Goal: Information Seeking & Learning: Learn about a topic

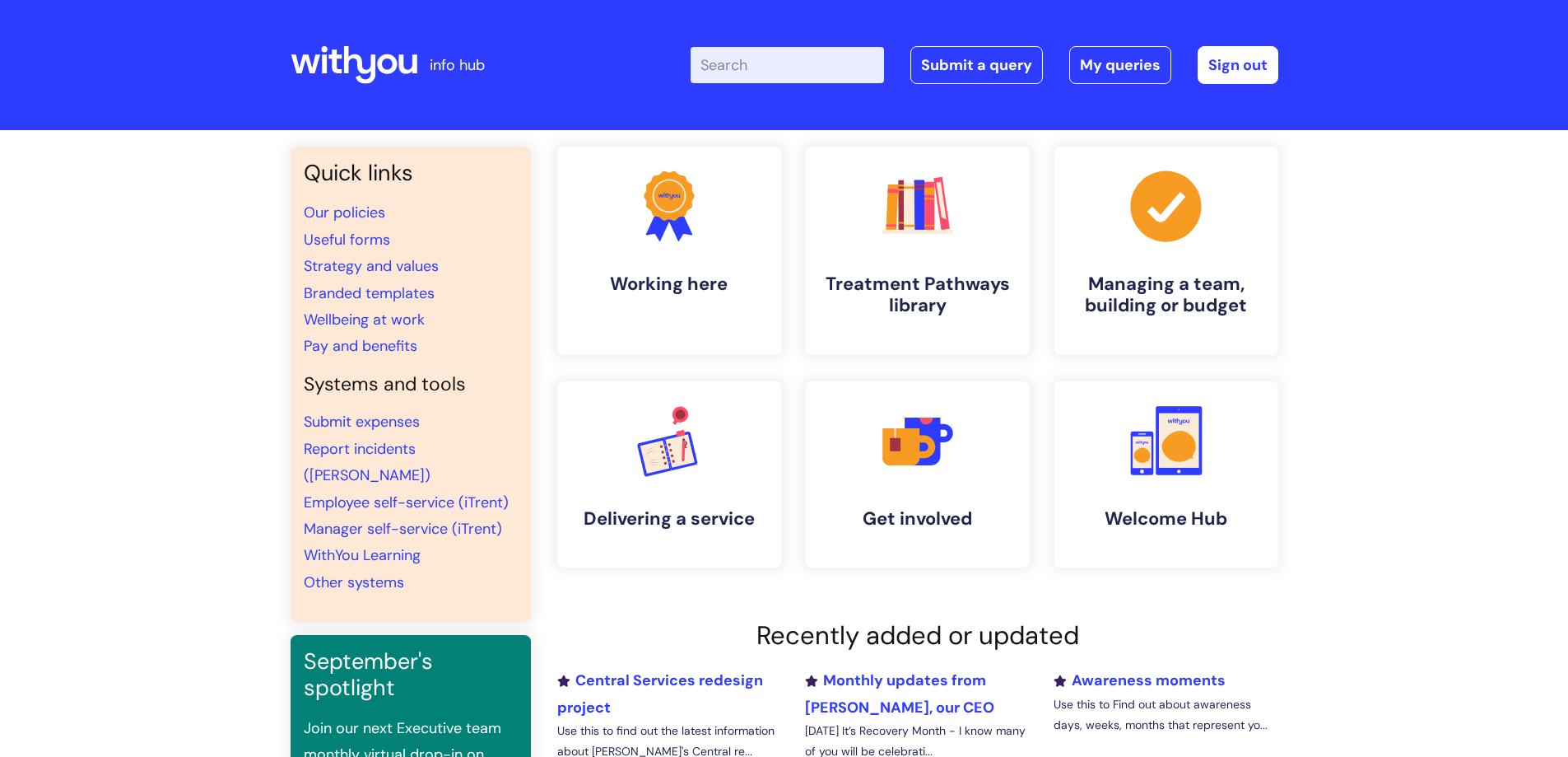
click at [744, 61] on input "Enter your search term here..." at bounding box center [787, 65] width 193 height 36
type input "i"
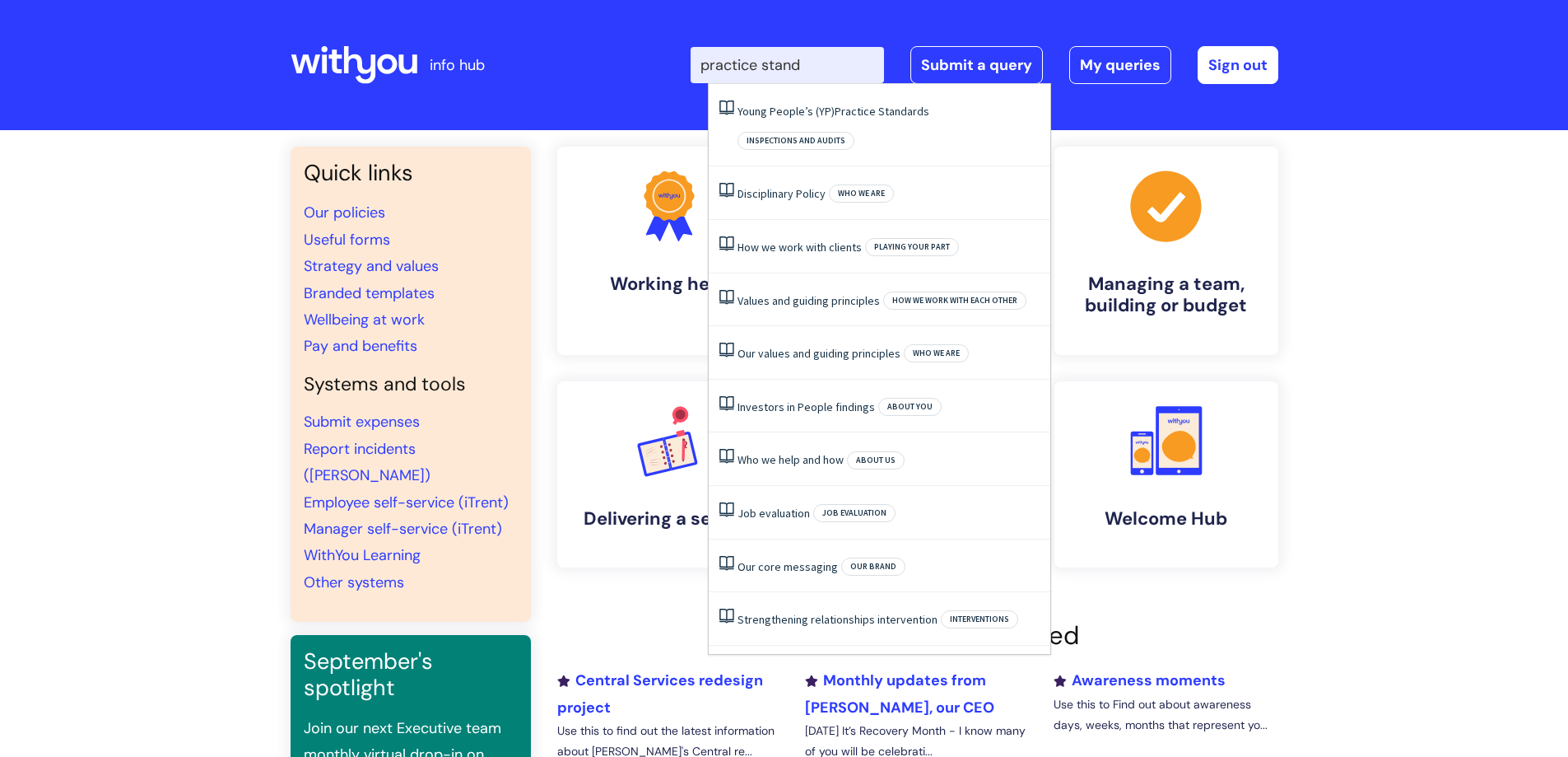
type input "practice standa"
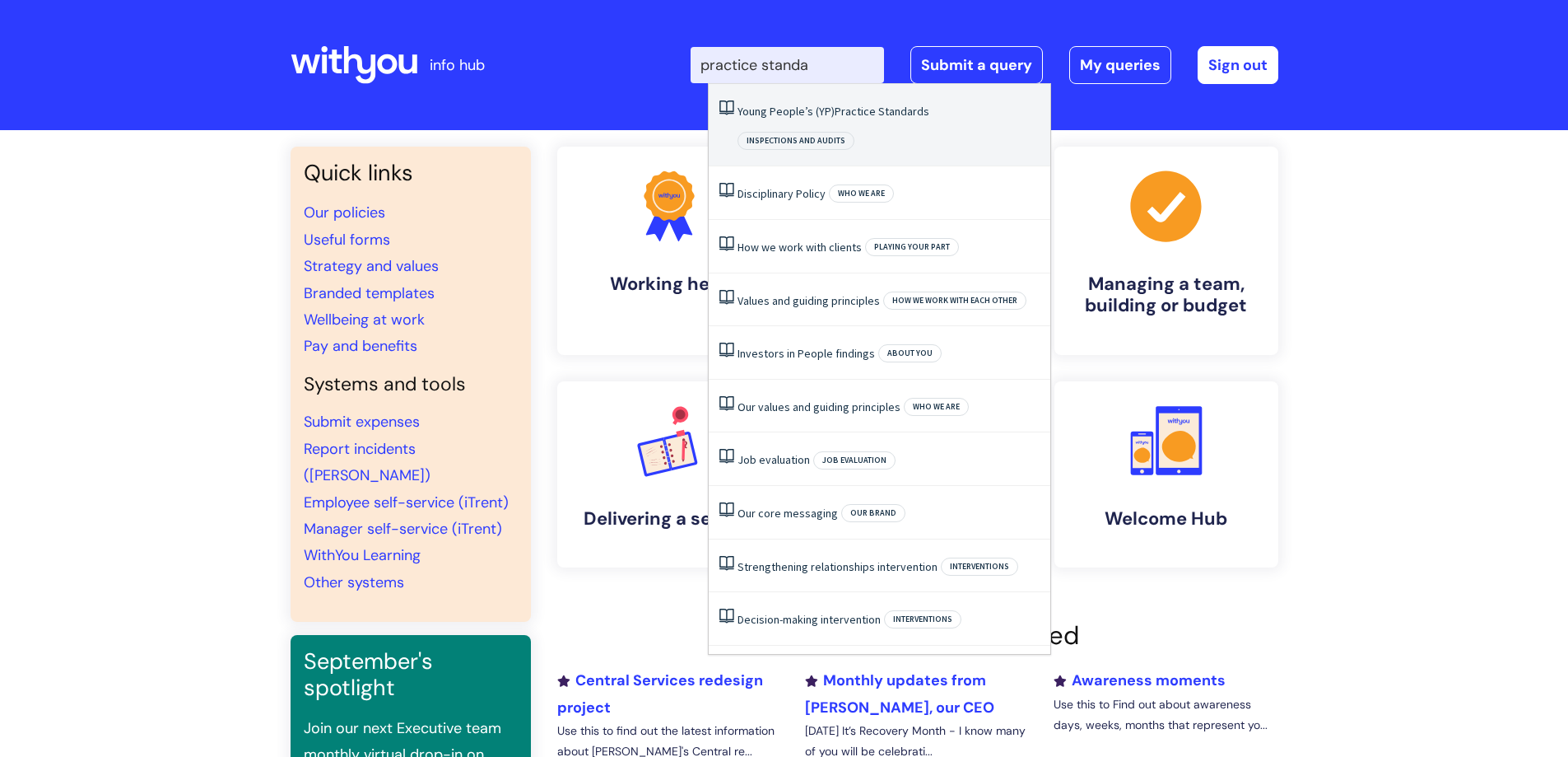
click at [849, 105] on span "Practice" at bounding box center [856, 111] width 41 height 15
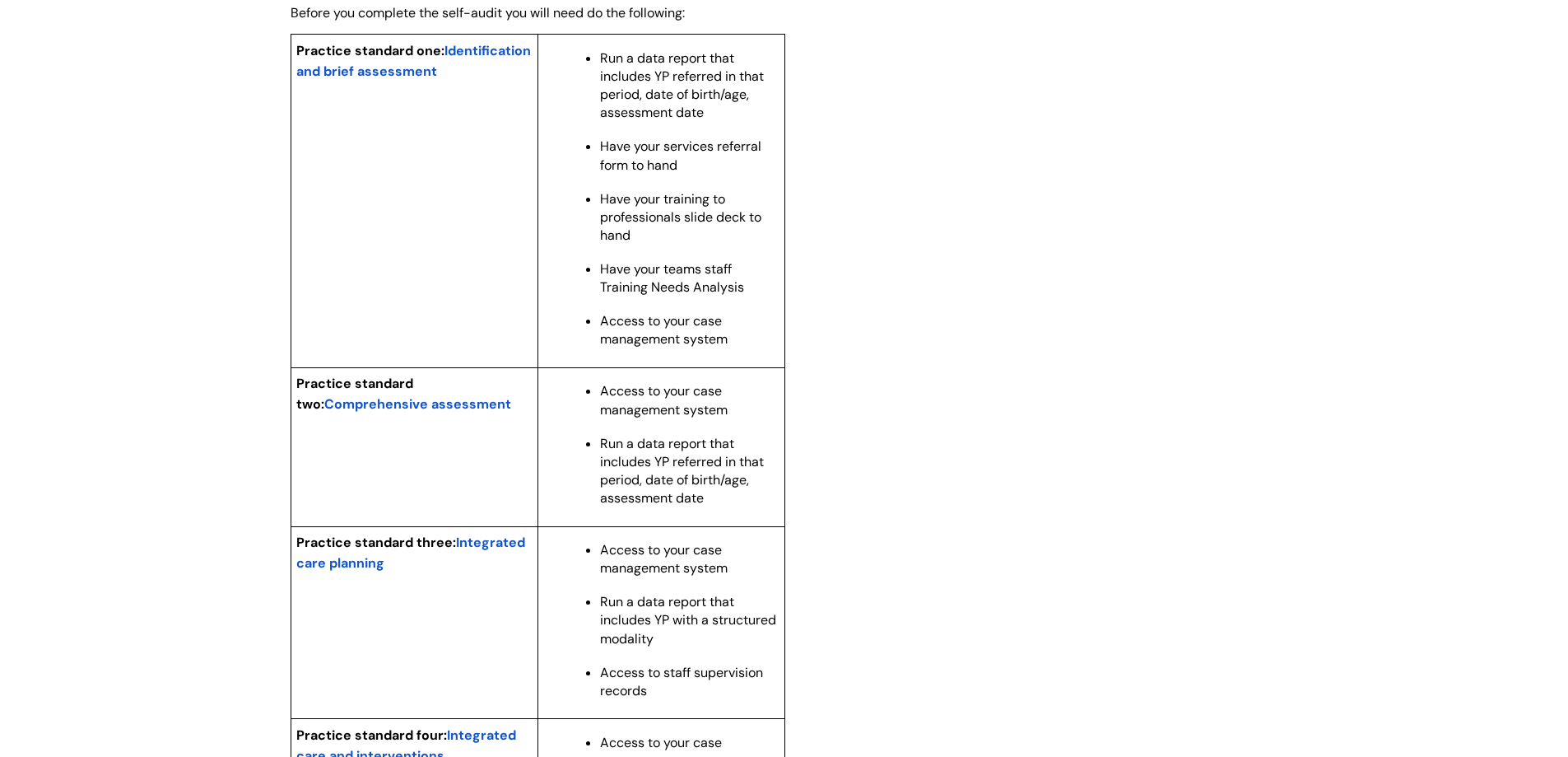
scroll to position [1409, 0]
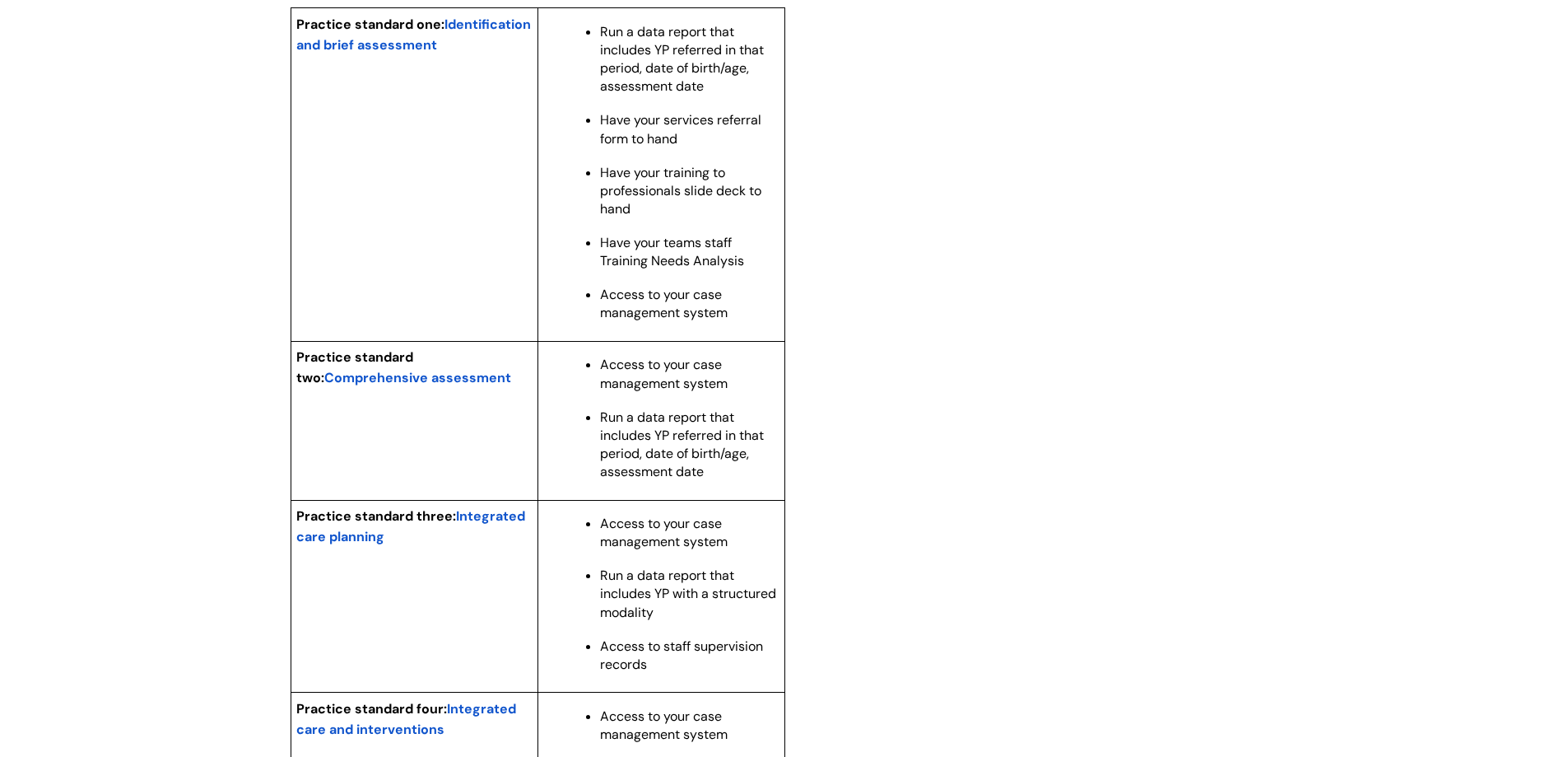
click at [449, 386] on span "Comprehensive assessment" at bounding box center [418, 378] width 186 height 17
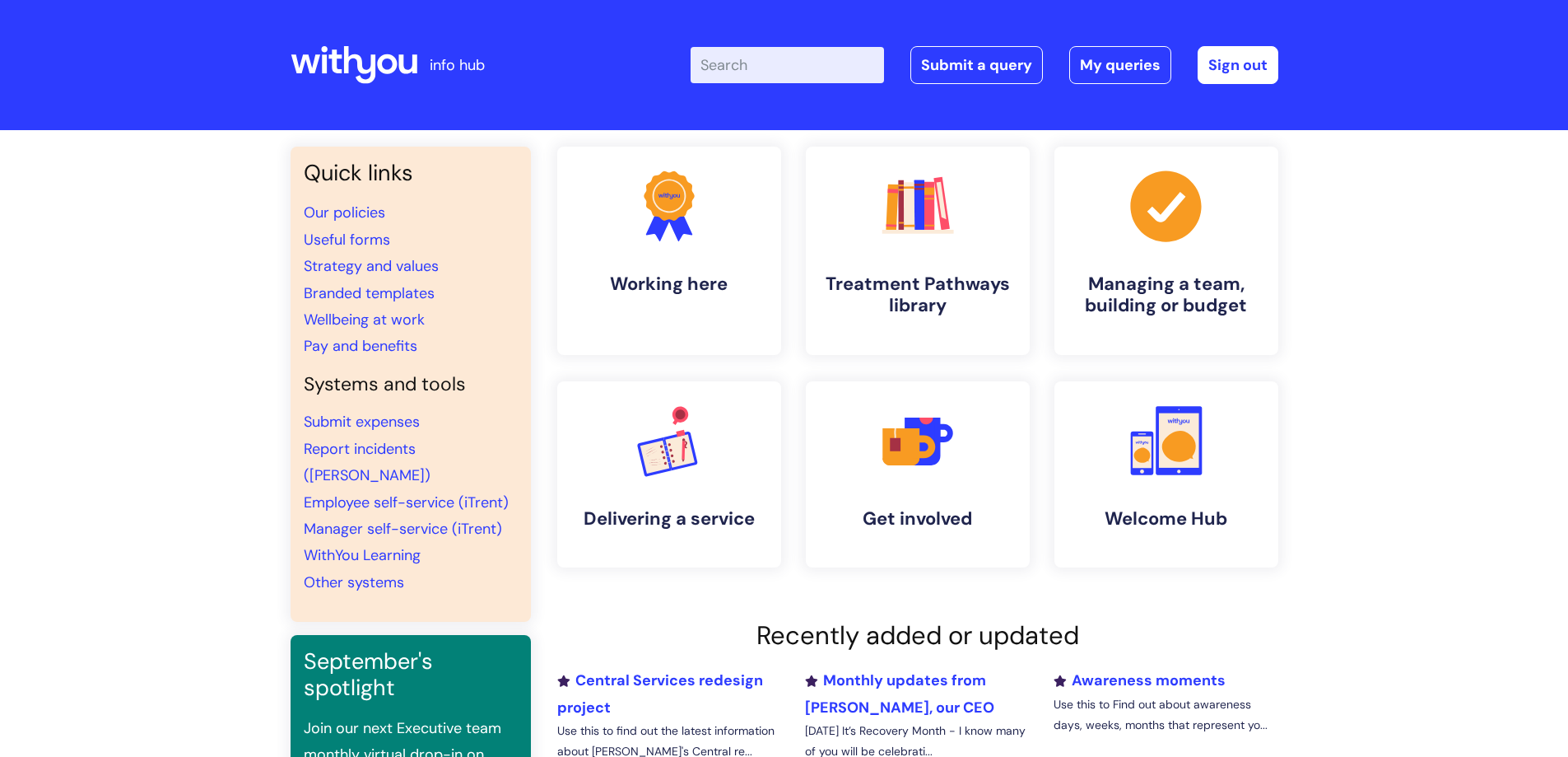
click at [785, 67] on input "Enter your search term here..." at bounding box center [787, 65] width 193 height 36
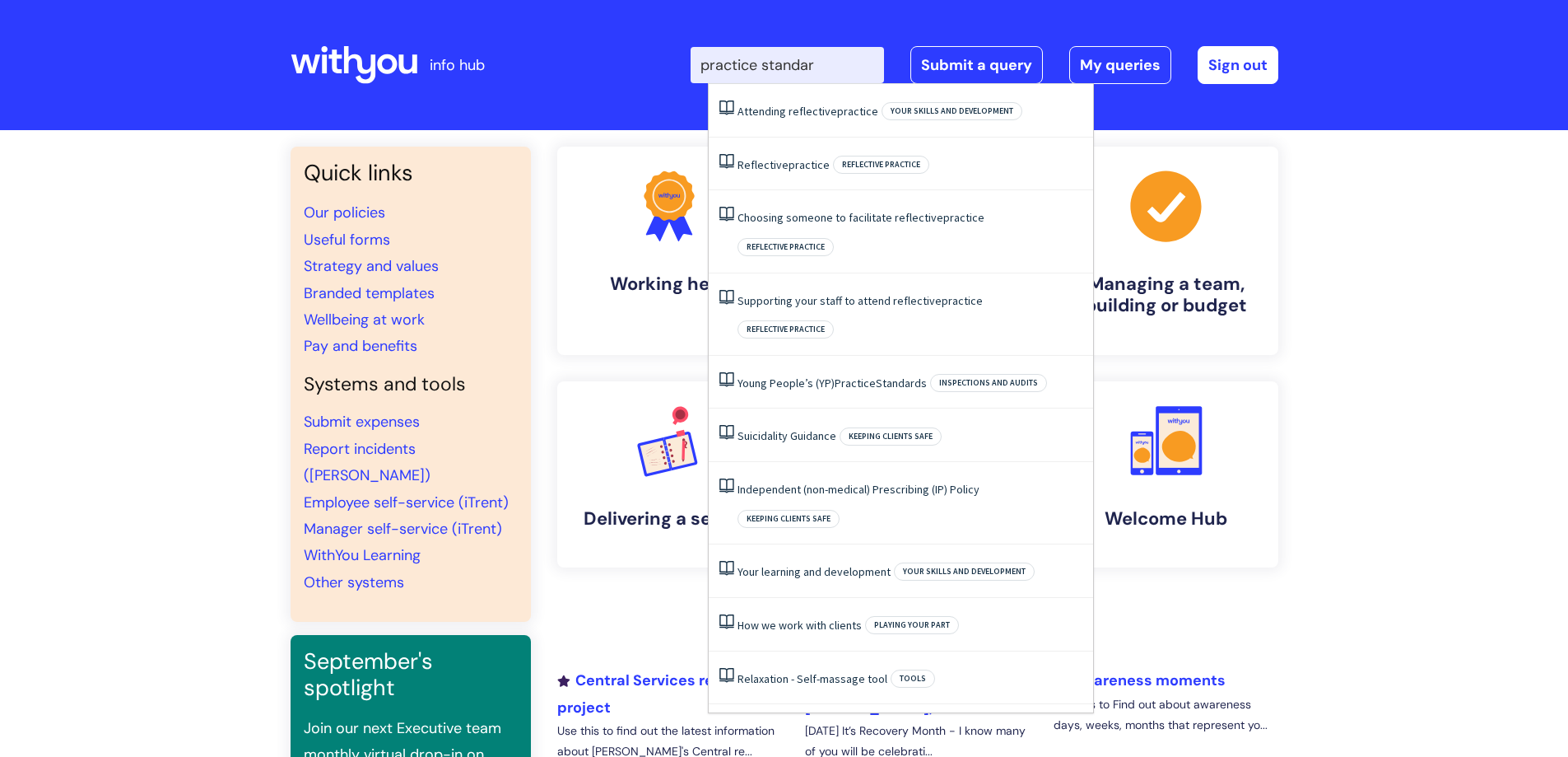
type input "practice standars"
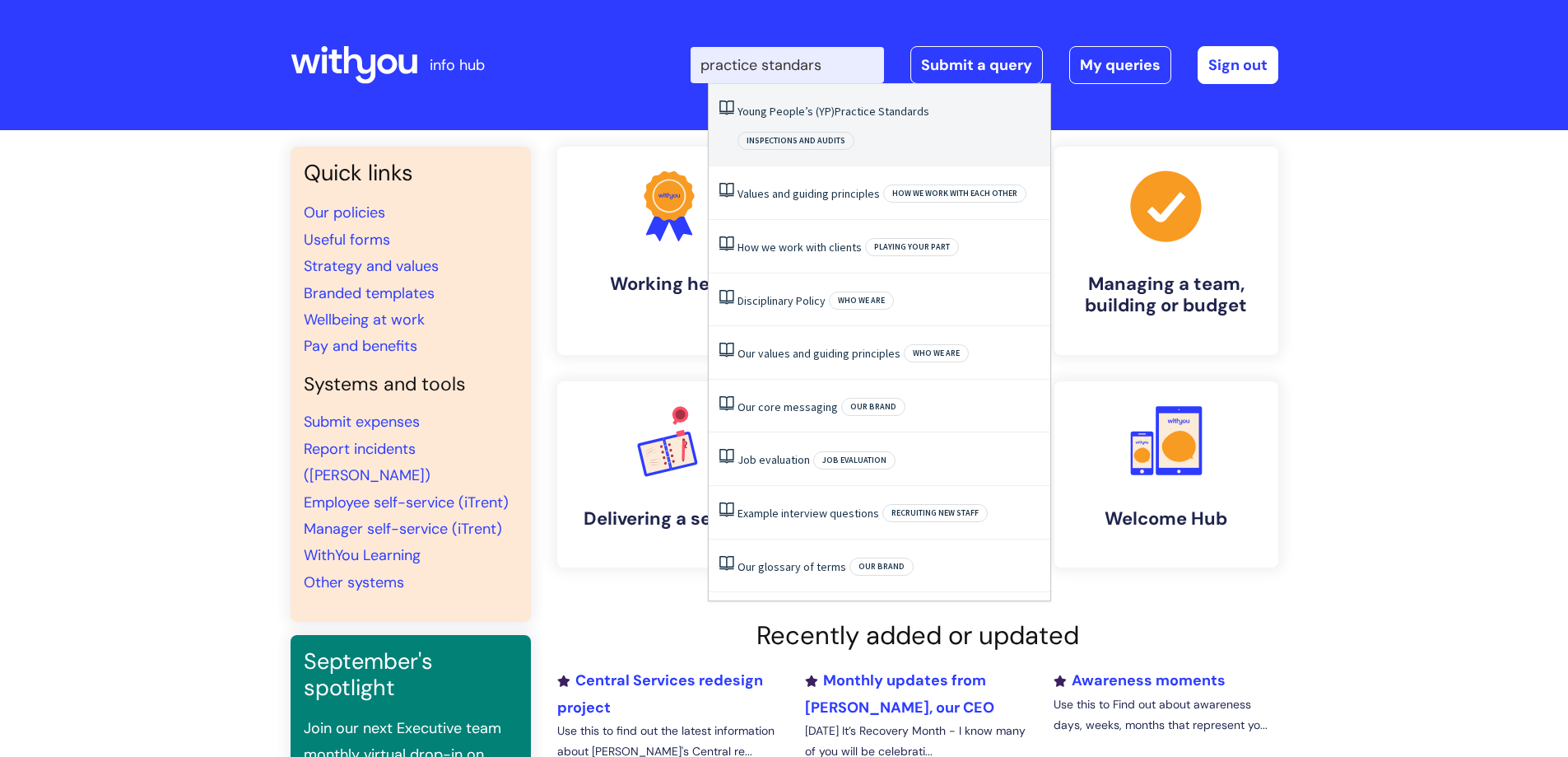
click at [863, 107] on span "Practice" at bounding box center [856, 111] width 41 height 15
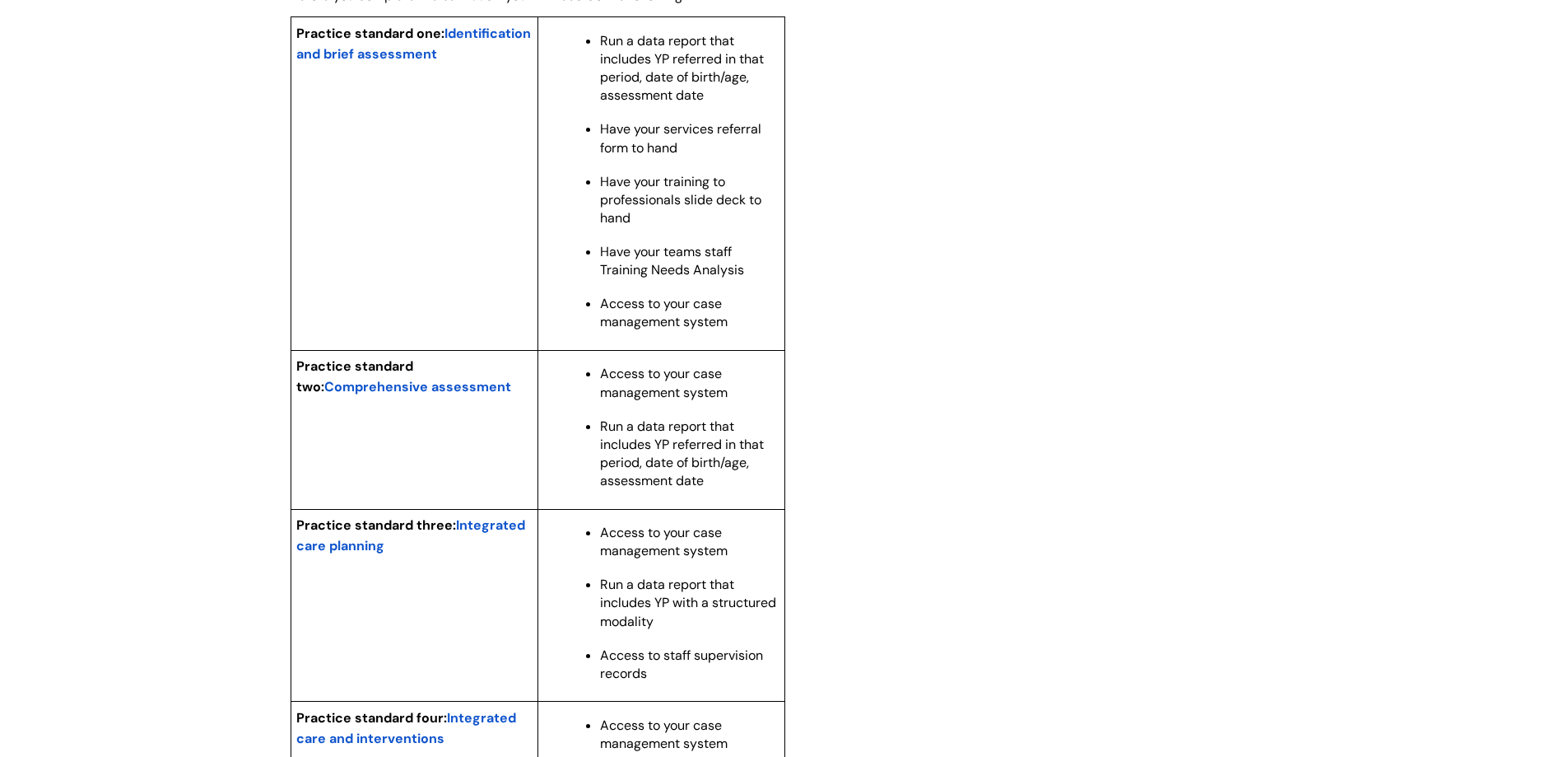
scroll to position [1564, 0]
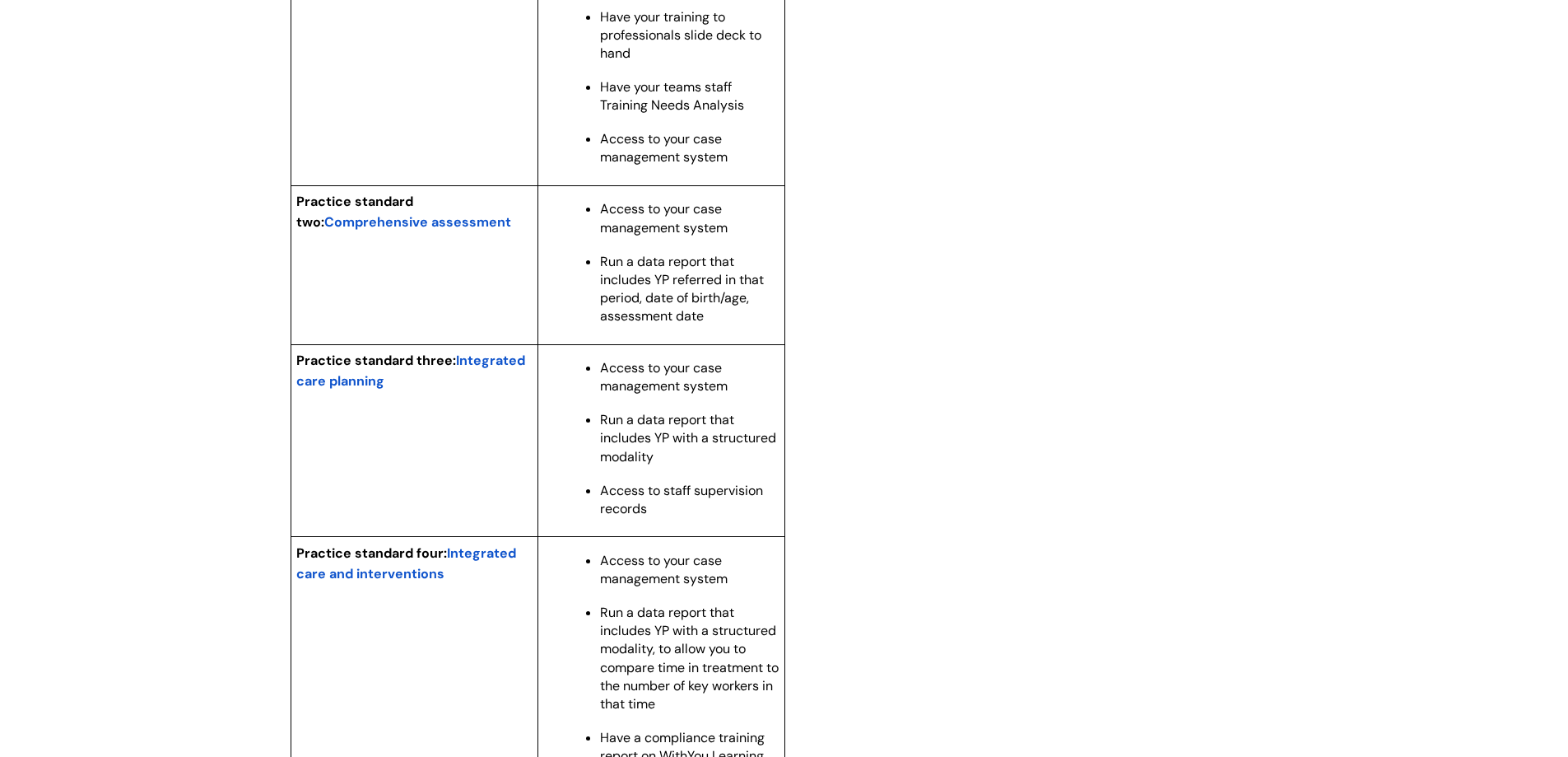
click at [505, 380] on span "Integrated care planning" at bounding box center [410, 370] width 229 height 38
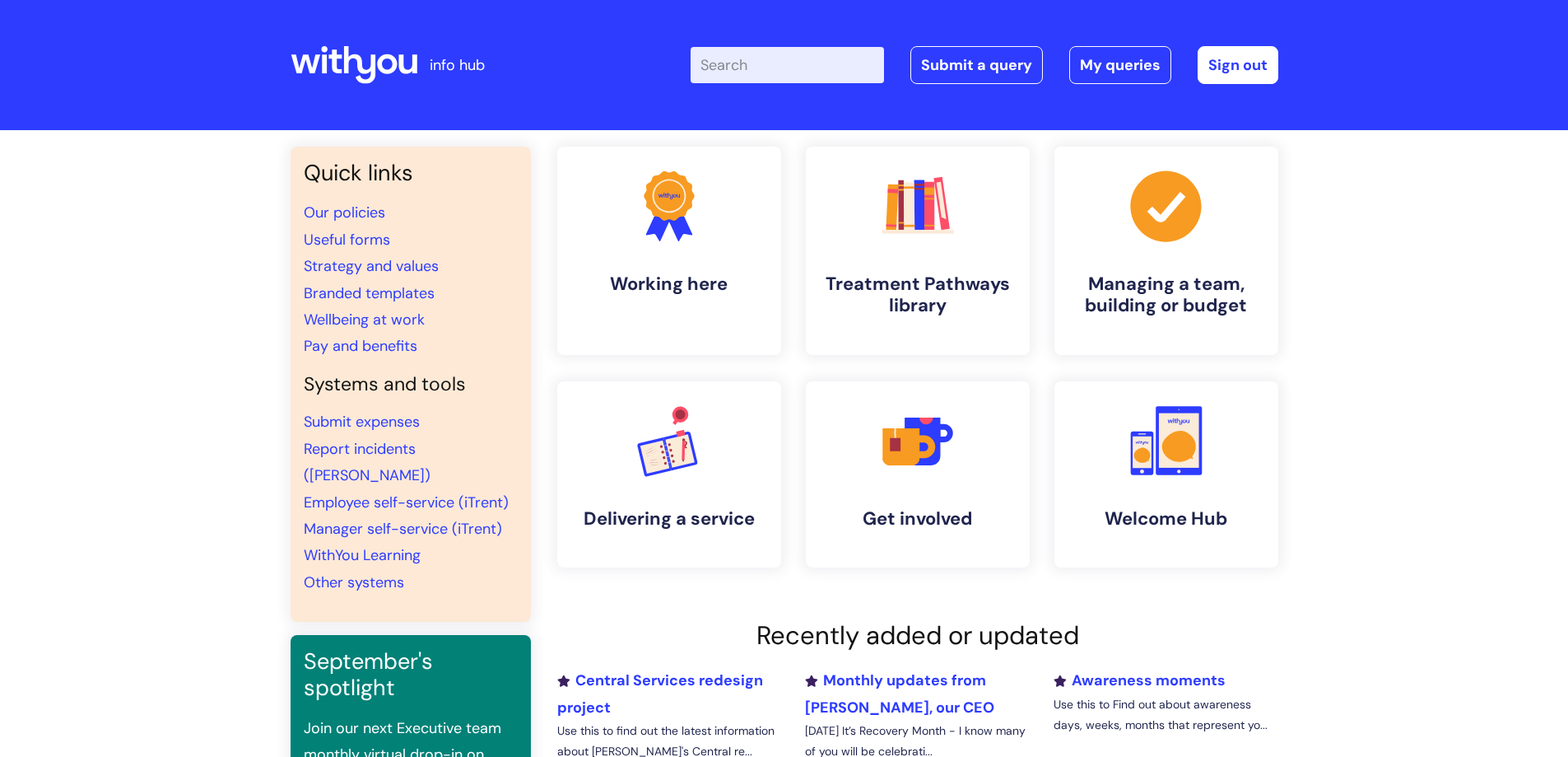
click at [816, 68] on input "Enter your search term here..." at bounding box center [787, 65] width 193 height 36
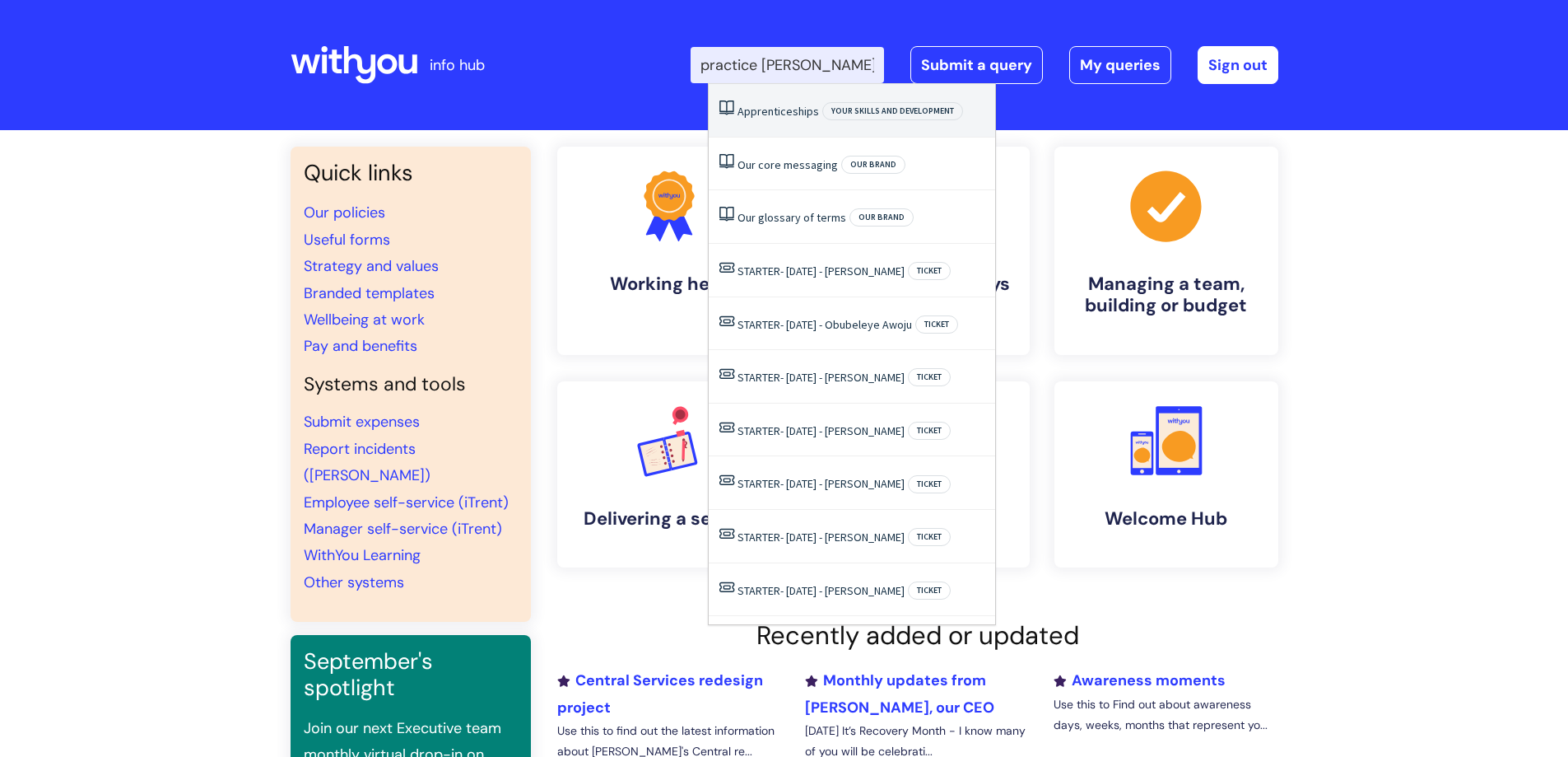
type input "practice stand"
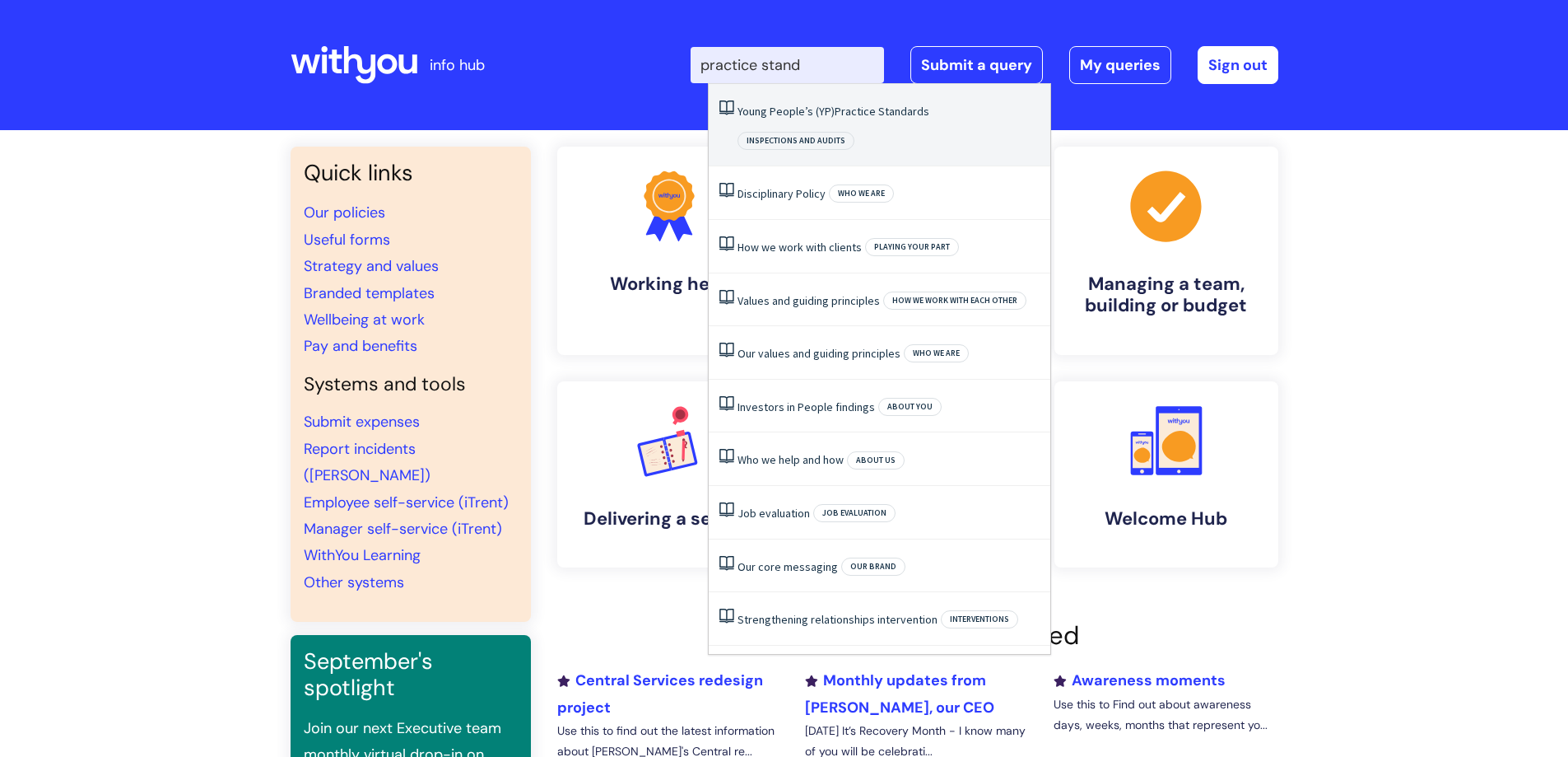
click at [824, 111] on link "Young People’s (YP) Practice Standards" at bounding box center [833, 111] width 192 height 15
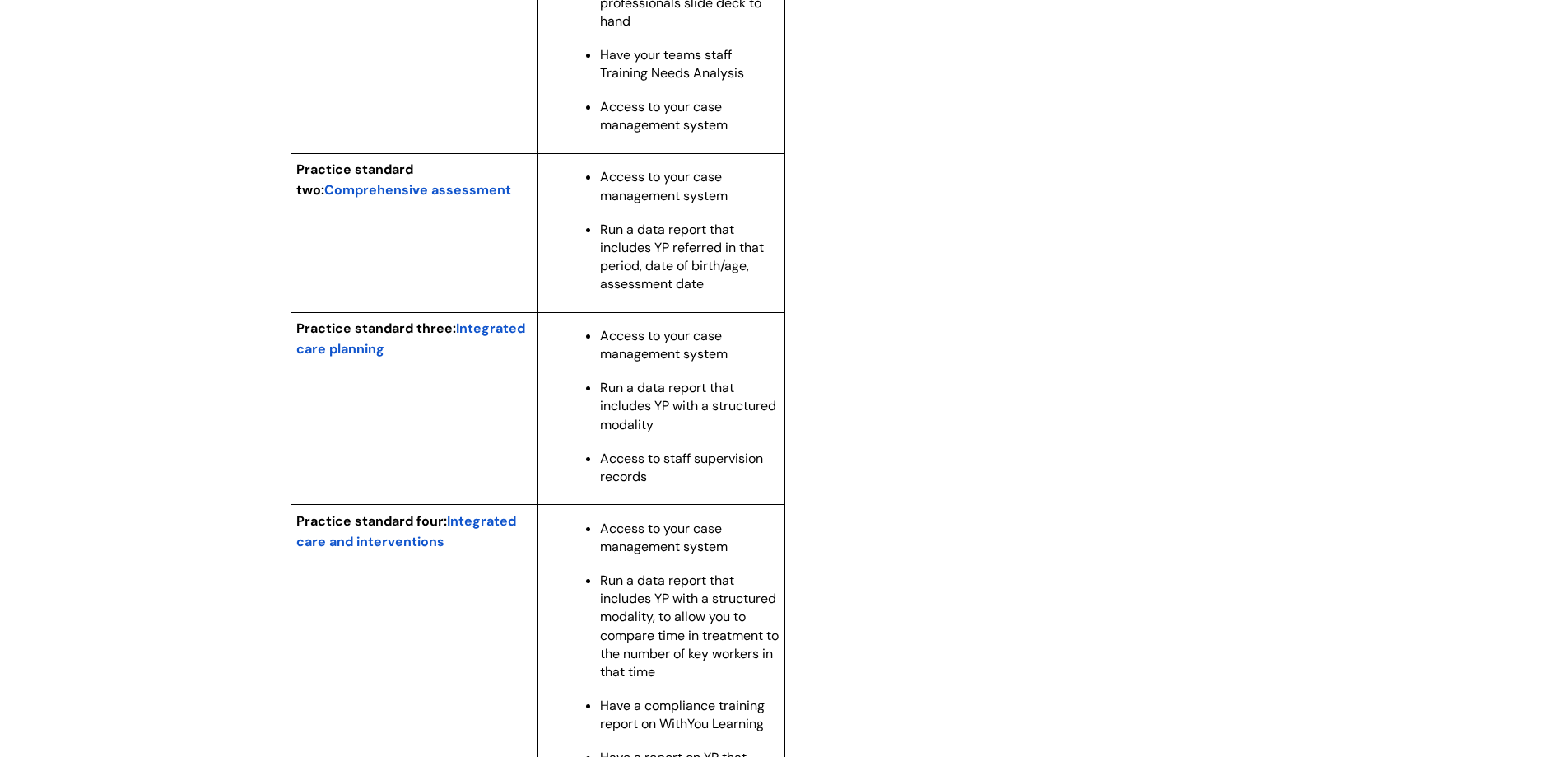
scroll to position [1812, 0]
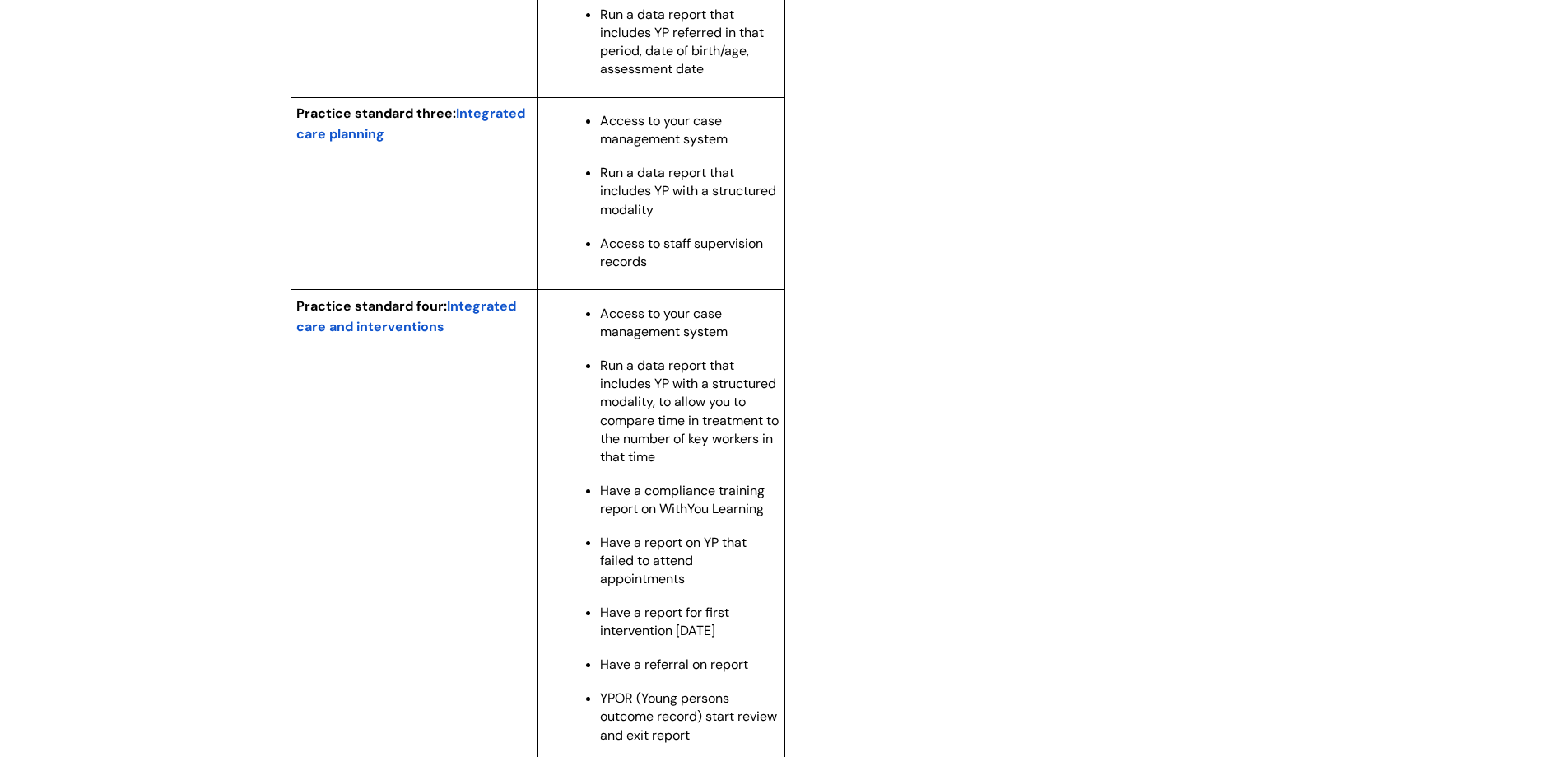
click at [477, 325] on span "Integrated care and interventions" at bounding box center [406, 316] width 219 height 38
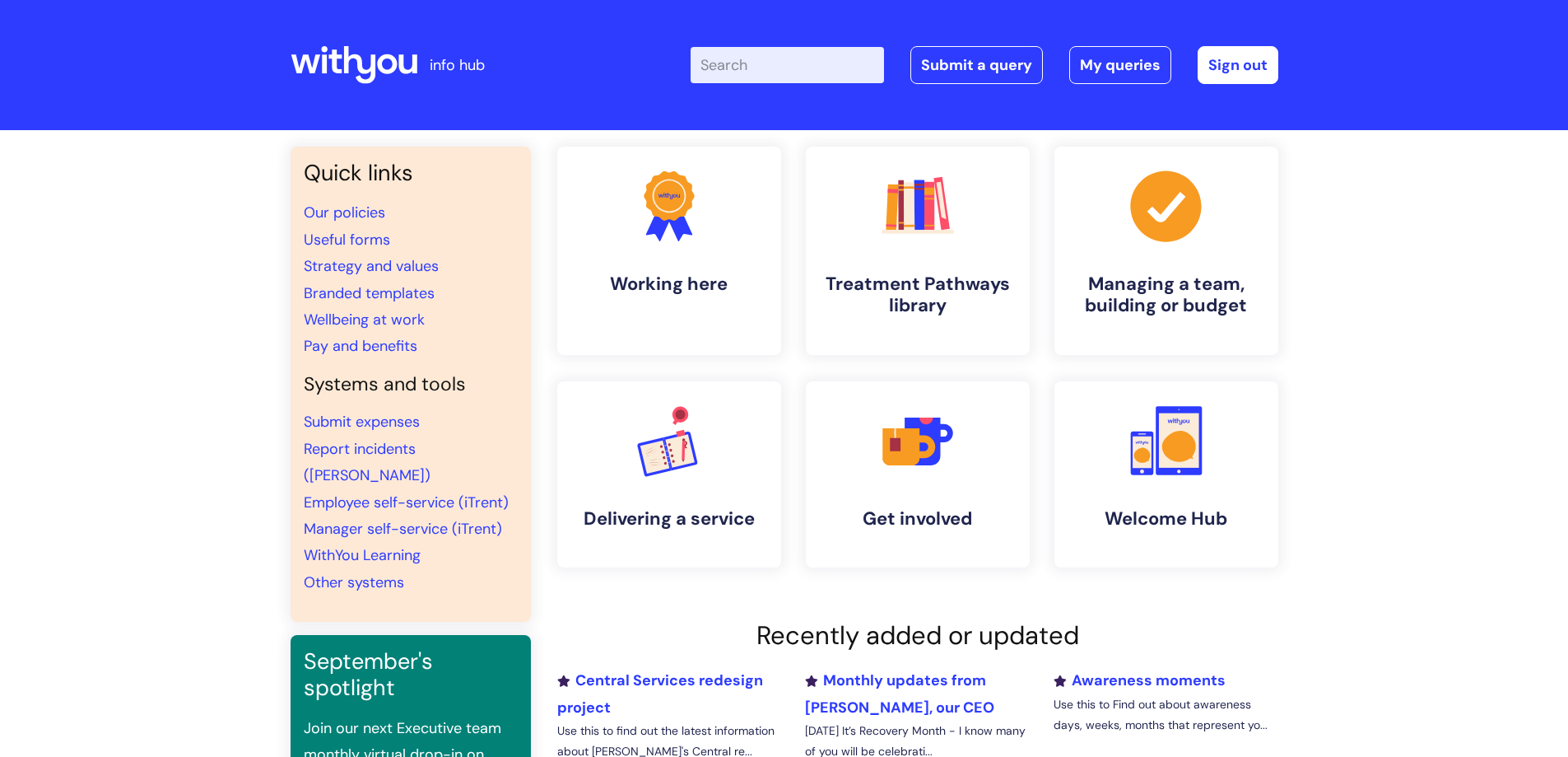
click at [789, 83] on input "Enter your search term here..." at bounding box center [787, 65] width 193 height 36
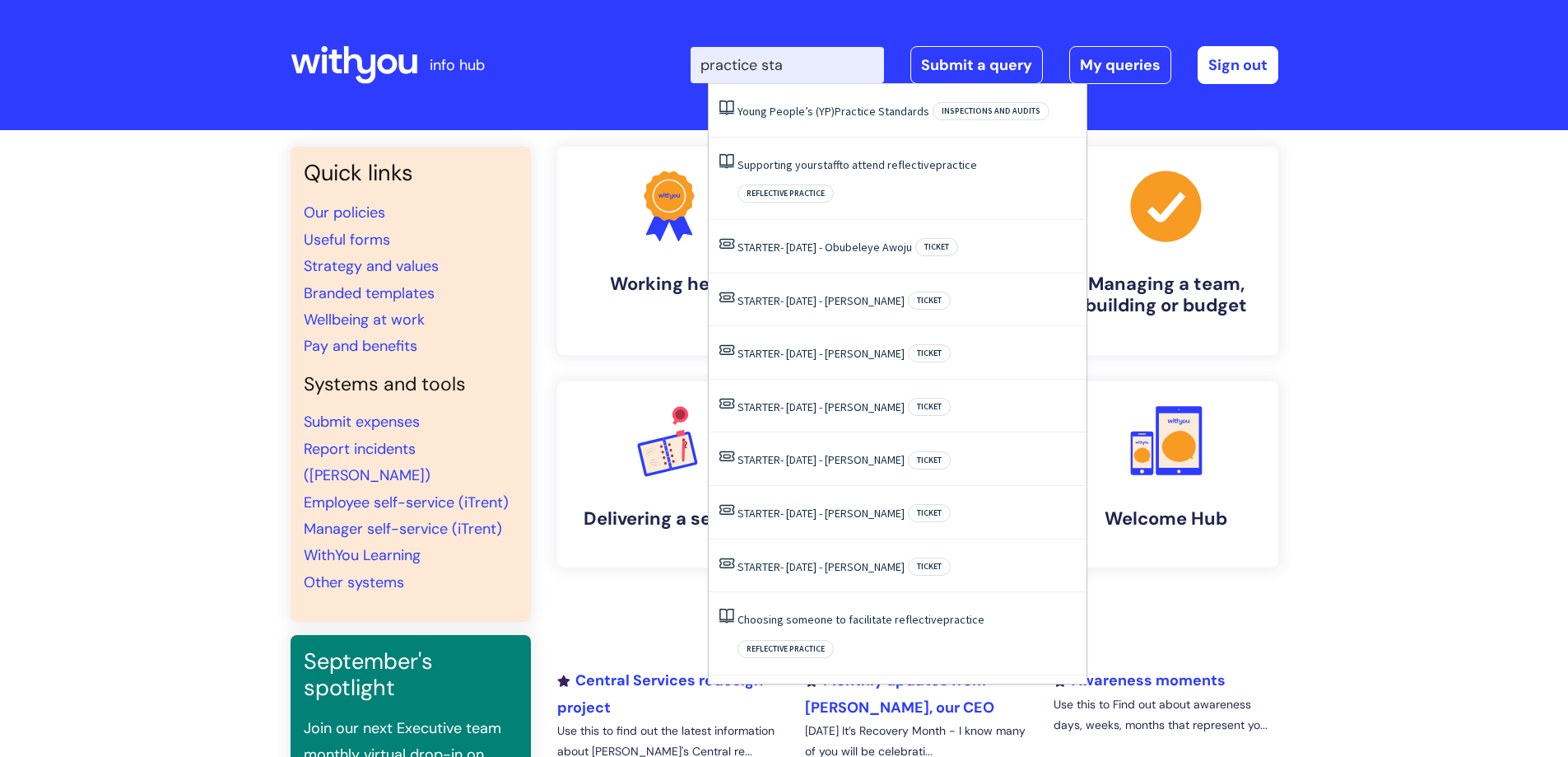
type input "practice sta"
